Goal: Use online tool/utility: Use online tool/utility

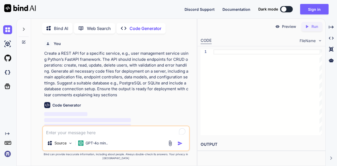
scroll to position [2, 0]
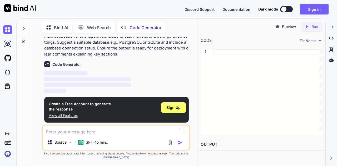
type textarea "x"
click at [73, 134] on textarea "To enrich screen reader interactions, please activate Accessibility in Grammarl…" at bounding box center [116, 129] width 146 height 9
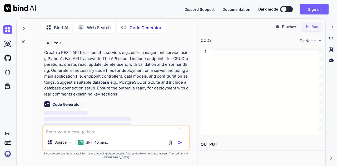
click at [76, 69] on p "Create a REST API for a specific service, e.g., user management service using P…" at bounding box center [116, 73] width 145 height 47
click at [128, 65] on p "Create a REST API for a specific service, e.g., user management service using P…" at bounding box center [116, 73] width 145 height 47
click at [138, 70] on p "Create a REST API for a specific service, e.g., user management service using P…" at bounding box center [116, 73] width 145 height 47
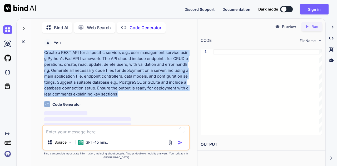
click at [138, 70] on p "Create a REST API for a specific service, e.g., user management service using P…" at bounding box center [116, 73] width 145 height 47
click at [148, 75] on p "Create a REST API for a specific service, e.g., user management service using P…" at bounding box center [116, 73] width 145 height 47
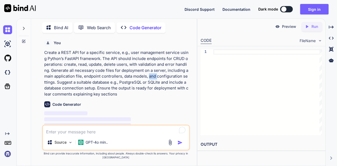
click at [148, 75] on p "Create a REST API for a specific service, e.g., user management service using P…" at bounding box center [116, 73] width 145 height 47
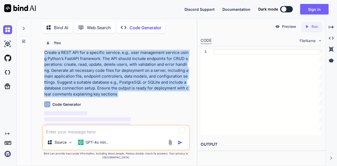
click at [148, 75] on p "Create a REST API for a specific service, e.g., user management service using P…" at bounding box center [116, 73] width 145 height 47
click at [153, 84] on p "Create a REST API for a specific service, e.g., user management service using P…" at bounding box center [116, 73] width 145 height 47
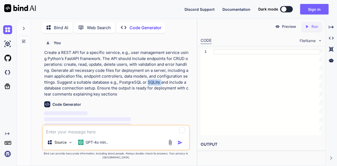
click at [153, 84] on p "Create a REST API for a specific service, e.g., user management service using P…" at bounding box center [116, 73] width 145 height 47
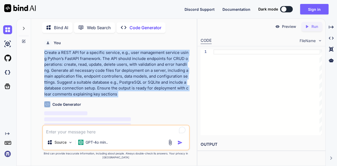
click at [153, 84] on p "Create a REST API for a specific service, e.g., user management service using P…" at bounding box center [116, 73] width 145 height 47
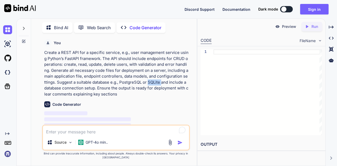
click at [153, 84] on p "Create a REST API for a specific service, e.g., user management service using P…" at bounding box center [116, 73] width 145 height 47
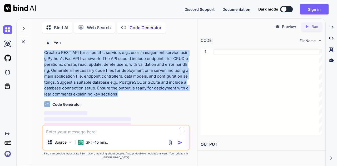
click at [153, 84] on p "Create a REST API for a specific service, e.g., user management service using P…" at bounding box center [116, 73] width 145 height 47
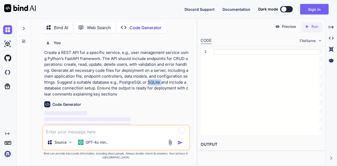
click at [153, 84] on p "Create a REST API for a specific service, e.g., user management service using P…" at bounding box center [116, 73] width 145 height 47
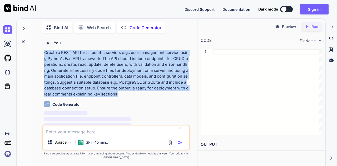
click at [153, 84] on p "Create a REST API for a specific service, e.g., user management service using P…" at bounding box center [116, 73] width 145 height 47
click at [154, 91] on p "Create a REST API for a specific service, e.g., user management service using P…" at bounding box center [116, 73] width 145 height 47
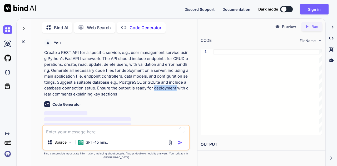
click at [154, 91] on p "Create a REST API for a specific service, e.g., user management service using P…" at bounding box center [116, 73] width 145 height 47
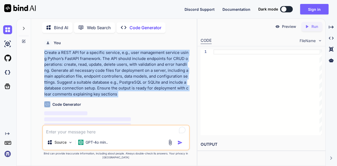
click at [154, 91] on p "Create a REST API for a specific service, e.g., user management service using P…" at bounding box center [116, 73] width 145 height 47
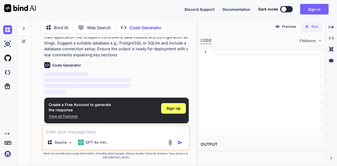
scroll to position [40, 0]
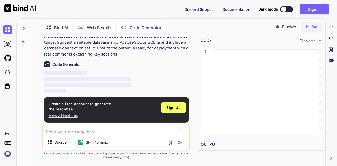
click at [136, 54] on p "Create a REST API for a specific service, e.g., user management service using P…" at bounding box center [116, 33] width 145 height 47
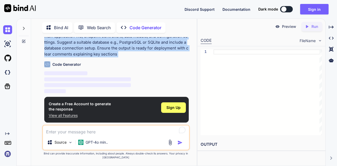
click at [136, 54] on p "Create a REST API for a specific service, e.g., user management service using P…" at bounding box center [116, 33] width 145 height 47
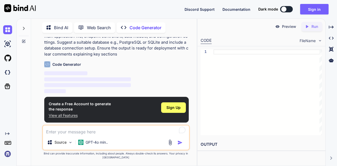
click at [136, 54] on p "Create a REST API for a specific service, e.g., user management service using P…" at bounding box center [116, 33] width 145 height 47
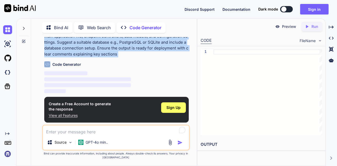
click at [136, 54] on p "Create a REST API for a specific service, e.g., user management service using P…" at bounding box center [116, 33] width 145 height 47
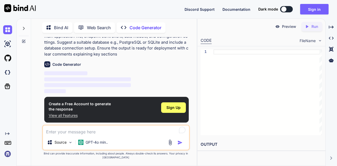
click at [136, 53] on p "Create a REST API for a specific service, e.g., user management service using P…" at bounding box center [116, 33] width 145 height 47
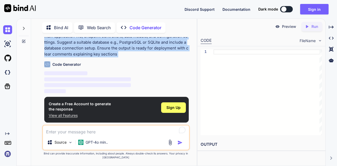
click at [136, 53] on p "Create a REST API for a specific service, e.g., user management service using P…" at bounding box center [116, 33] width 145 height 47
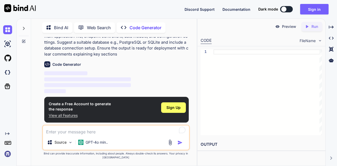
click at [126, 44] on p "Create a REST API for a specific service, e.g., user management service using P…" at bounding box center [116, 33] width 145 height 47
click at [130, 46] on p "Create a REST API for a specific service, e.g., user management service using P…" at bounding box center [116, 33] width 145 height 47
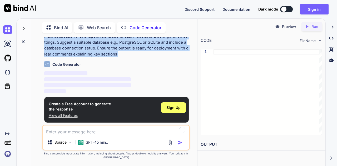
click at [130, 46] on p "Create a REST API for a specific service, e.g., user management service using P…" at bounding box center [116, 33] width 145 height 47
click at [140, 53] on p "Create a REST API for a specific service, e.g., user management service using P…" at bounding box center [116, 33] width 145 height 47
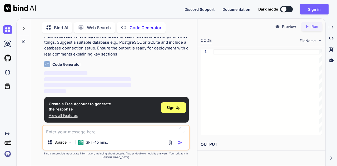
click at [140, 53] on p "Create a REST API for a specific service, e.g., user management service using P…" at bounding box center [116, 33] width 145 height 47
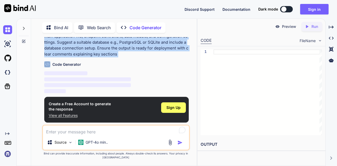
click at [140, 53] on p "Create a REST API for a specific service, e.g., user management service using P…" at bounding box center [116, 33] width 145 height 47
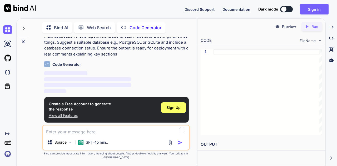
click at [140, 53] on p "Create a REST API for a specific service, e.g., user management service using P…" at bounding box center [116, 33] width 145 height 47
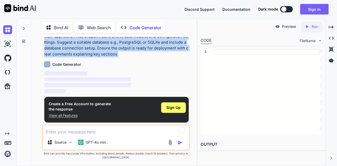
click at [140, 53] on p "Create a REST API for a specific service, e.g., user management service using P…" at bounding box center [116, 33] width 145 height 47
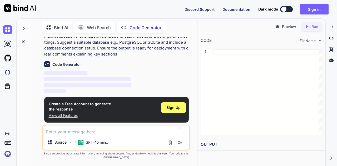
scroll to position [14, 0]
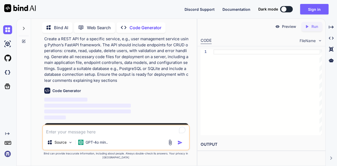
click at [124, 62] on p "Create a REST API for a specific service, e.g., user management service using P…" at bounding box center [116, 59] width 145 height 47
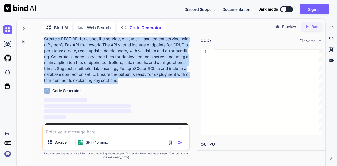
click at [124, 62] on p "Create a REST API for a specific service, e.g., user management service using P…" at bounding box center [116, 59] width 145 height 47
click at [130, 78] on p "Create a REST API for a specific service, e.g., user management service using P…" at bounding box center [116, 59] width 145 height 47
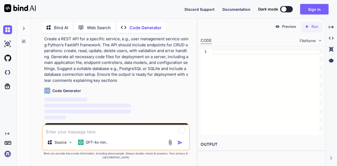
click at [130, 78] on p "Create a REST API for a specific service, e.g., user management service using P…" at bounding box center [116, 59] width 145 height 47
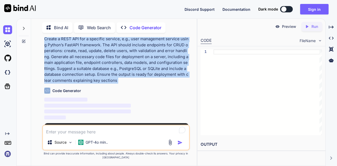
click at [130, 78] on p "Create a REST API for a specific service, e.g., user management service using P…" at bounding box center [116, 59] width 145 height 47
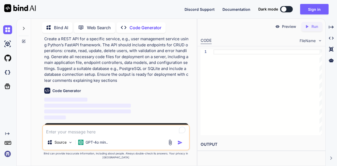
scroll to position [40, 0]
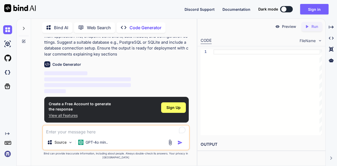
click at [124, 51] on p "Create a REST API for a specific service, e.g., user management service using P…" at bounding box center [116, 33] width 145 height 47
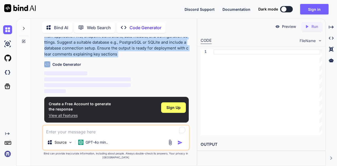
click at [124, 51] on p "Create a REST API for a specific service, e.g., user management service using P…" at bounding box center [116, 33] width 145 height 47
click at [129, 53] on p "Create a REST API for a specific service, e.g., user management service using P…" at bounding box center [116, 33] width 145 height 47
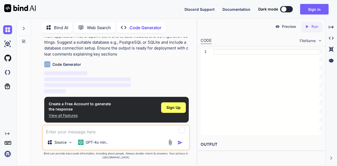
click at [129, 53] on p "Create a REST API for a specific service, e.g., user management service using P…" at bounding box center [116, 33] width 145 height 47
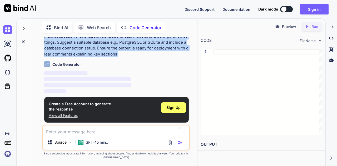
click at [129, 53] on p "Create a REST API for a specific service, e.g., user management service using P…" at bounding box center [116, 33] width 145 height 47
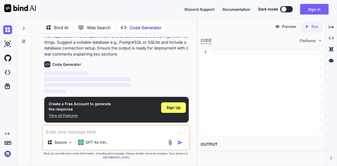
scroll to position [0, 0]
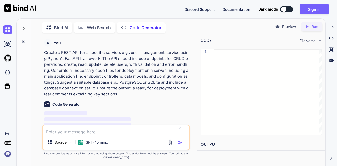
click at [149, 69] on p "Create a REST API for a specific service, e.g., user management service using P…" at bounding box center [116, 73] width 145 height 47
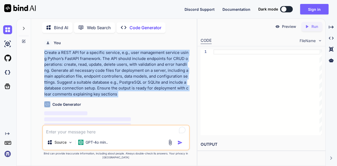
click at [149, 69] on p "Create a REST API for a specific service, e.g., user management service using P…" at bounding box center [116, 73] width 145 height 47
click at [153, 83] on p "Create a REST API for a specific service, e.g., user management service using P…" at bounding box center [116, 73] width 145 height 47
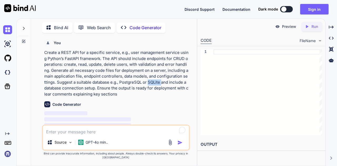
click at [153, 83] on p "Create a REST API for a specific service, e.g., user management service using P…" at bounding box center [116, 73] width 145 height 47
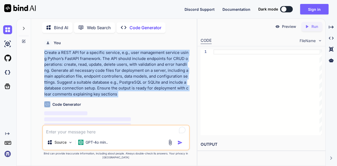
click at [153, 83] on p "Create a REST API for a specific service, e.g., user management service using P…" at bounding box center [116, 73] width 145 height 47
click at [155, 84] on p "Create a REST API for a specific service, e.g., user management service using P…" at bounding box center [116, 73] width 145 height 47
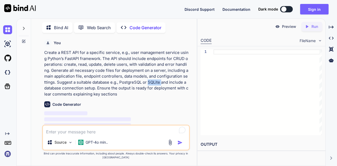
click at [155, 84] on p "Create a REST API for a specific service, e.g., user management service using P…" at bounding box center [116, 73] width 145 height 47
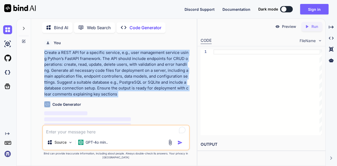
click at [155, 84] on p "Create a REST API for a specific service, e.g., user management service using P…" at bounding box center [116, 73] width 145 height 47
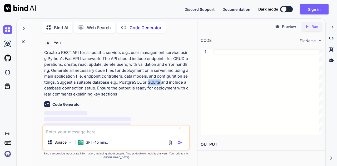
click at [155, 84] on p "Create a REST API for a specific service, e.g., user management service using P…" at bounding box center [116, 73] width 145 height 47
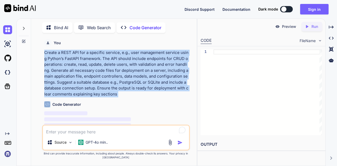
click at [155, 84] on p "Create a REST API for a specific service, e.g., user management service using P…" at bounding box center [116, 73] width 145 height 47
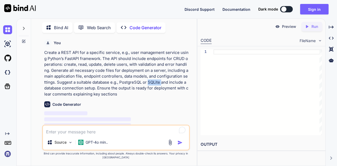
click at [155, 84] on p "Create a REST API for a specific service, e.g., user management service using P…" at bounding box center [116, 73] width 145 height 47
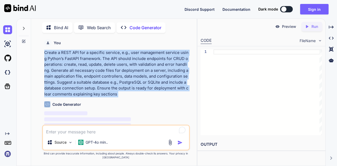
click at [155, 84] on p "Create a REST API for a specific service, e.g., user management service using P…" at bounding box center [116, 73] width 145 height 47
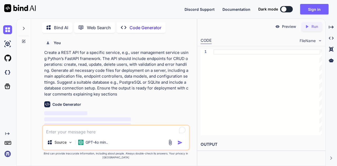
click at [155, 84] on p "Create a REST API for a specific service, e.g., user management service using P…" at bounding box center [116, 73] width 145 height 47
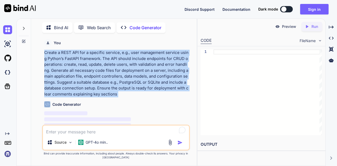
click at [155, 84] on p "Create a REST API for a specific service, e.g., user management service using P…" at bounding box center [116, 73] width 145 height 47
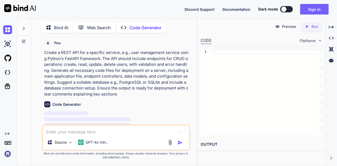
click at [141, 72] on p "Create a REST API for a specific service, e.g., user management service using P…" at bounding box center [116, 73] width 145 height 47
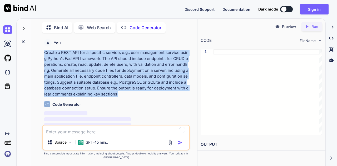
click at [141, 72] on p "Create a REST API for a specific service, e.g., user management service using P…" at bounding box center [116, 73] width 145 height 47
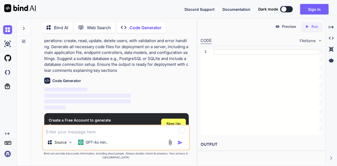
scroll to position [40, 0]
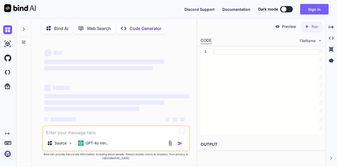
type textarea "x"
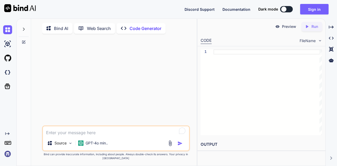
click at [63, 132] on textarea "To enrich screen reader interactions, please activate Accessibility in Grammarl…" at bounding box center [116, 130] width 146 height 9
